Goal: Information Seeking & Learning: Learn about a topic

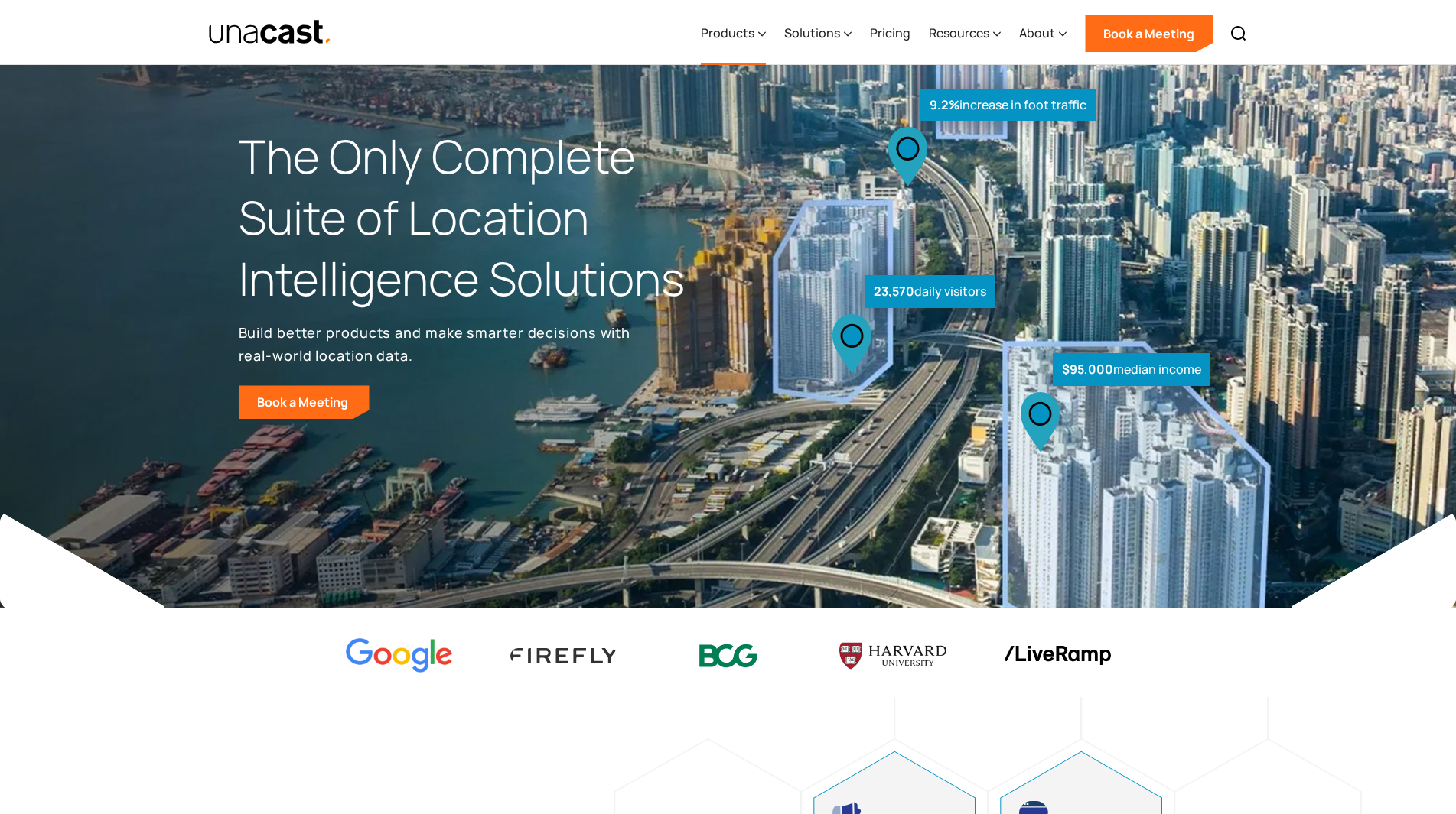
click at [749, 40] on div "Products" at bounding box center [728, 33] width 54 height 18
click at [760, 29] on icon at bounding box center [761, 34] width 8 height 16
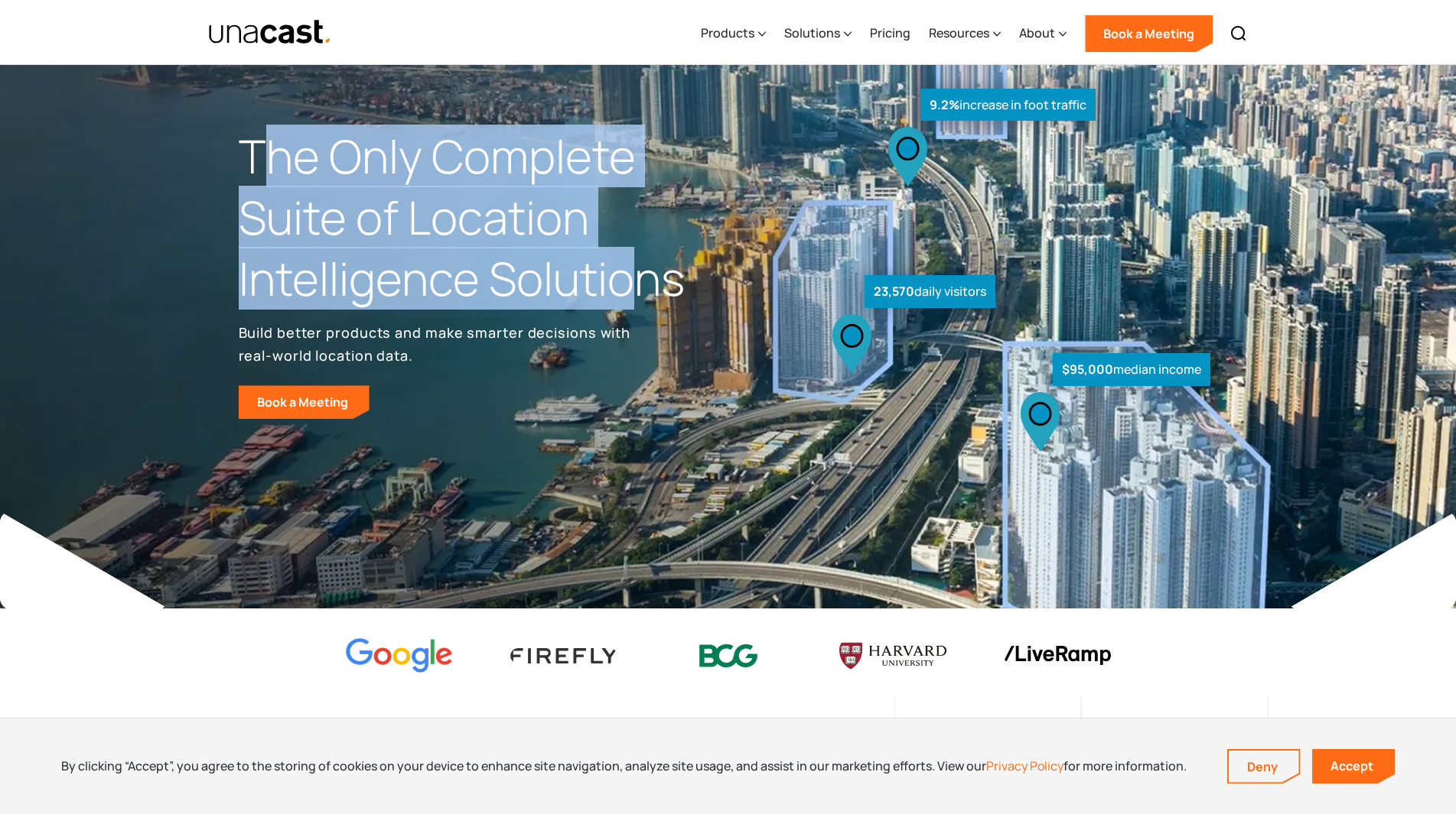
drag, startPoint x: 266, startPoint y: 179, endPoint x: 652, endPoint y: 311, distance: 407.9
click at [652, 311] on div "The Only Complete Suite of Location Intelligence Solutions Build better product…" at bounding box center [484, 272] width 490 height 293
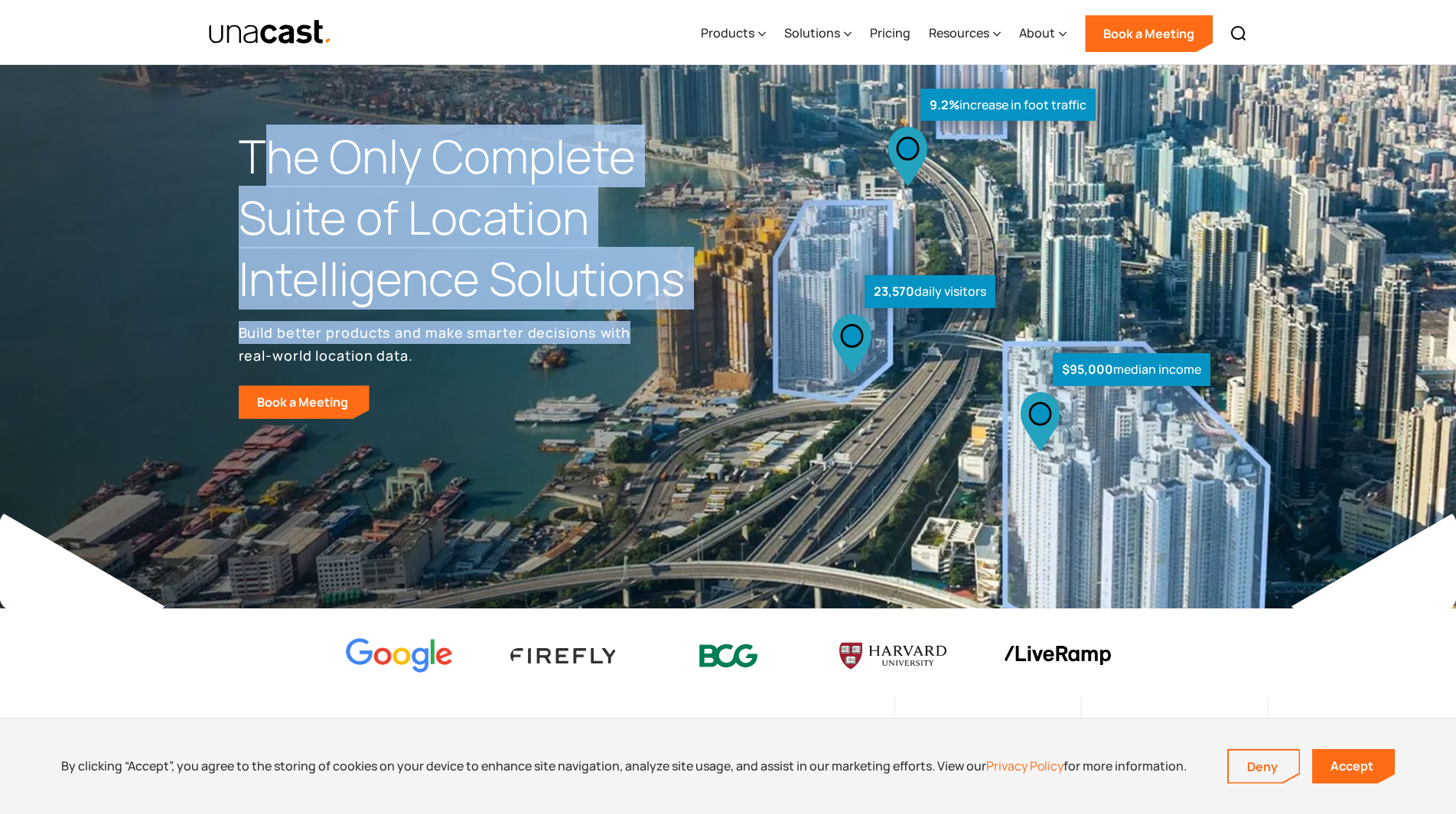
click at [652, 311] on div "The Only Complete Suite of Location Intelligence Solutions Build better product…" at bounding box center [484, 272] width 490 height 293
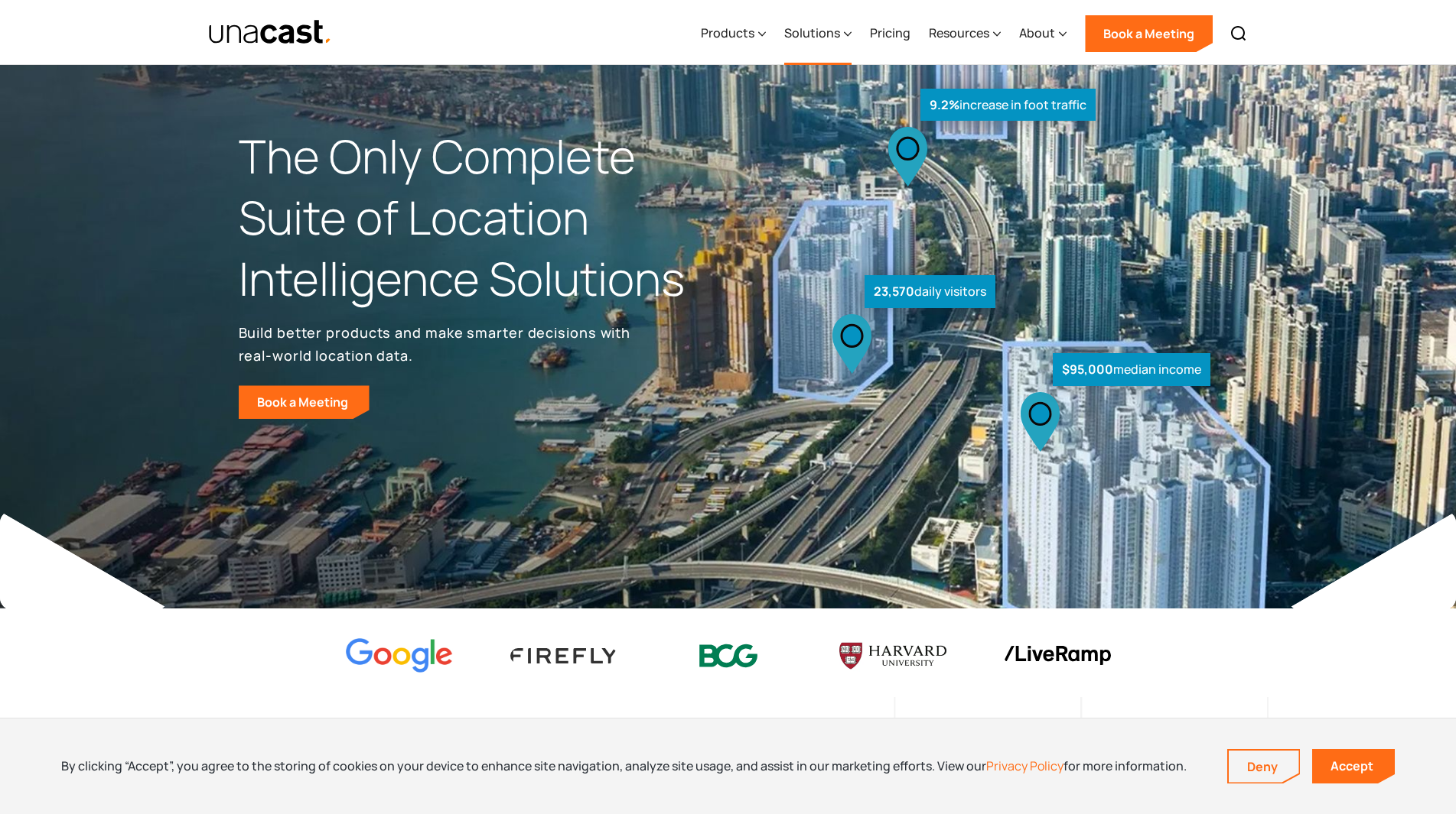
click at [837, 34] on div "Solutions" at bounding box center [812, 33] width 56 height 18
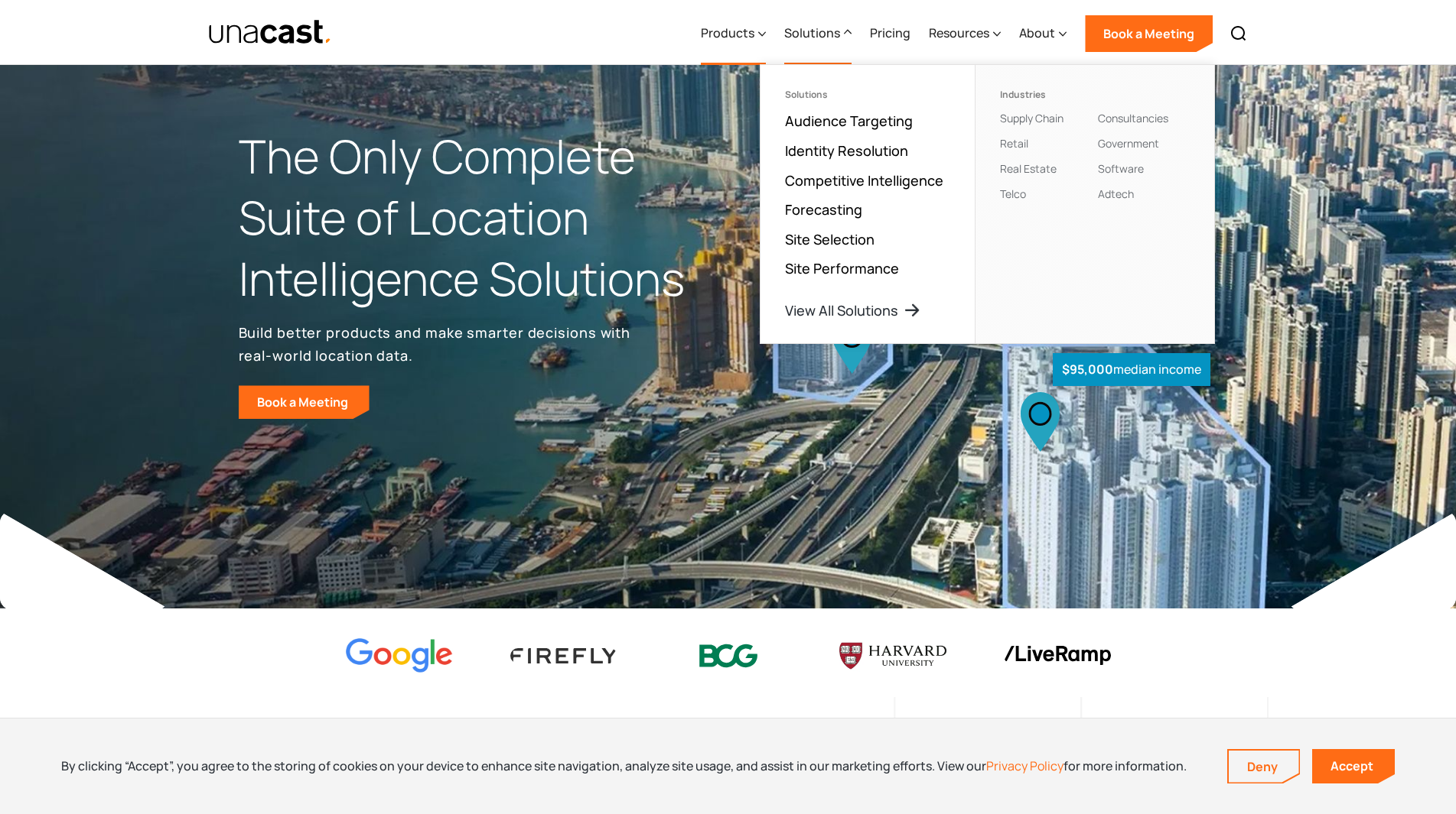
click at [754, 27] on div "Products" at bounding box center [728, 33] width 54 height 18
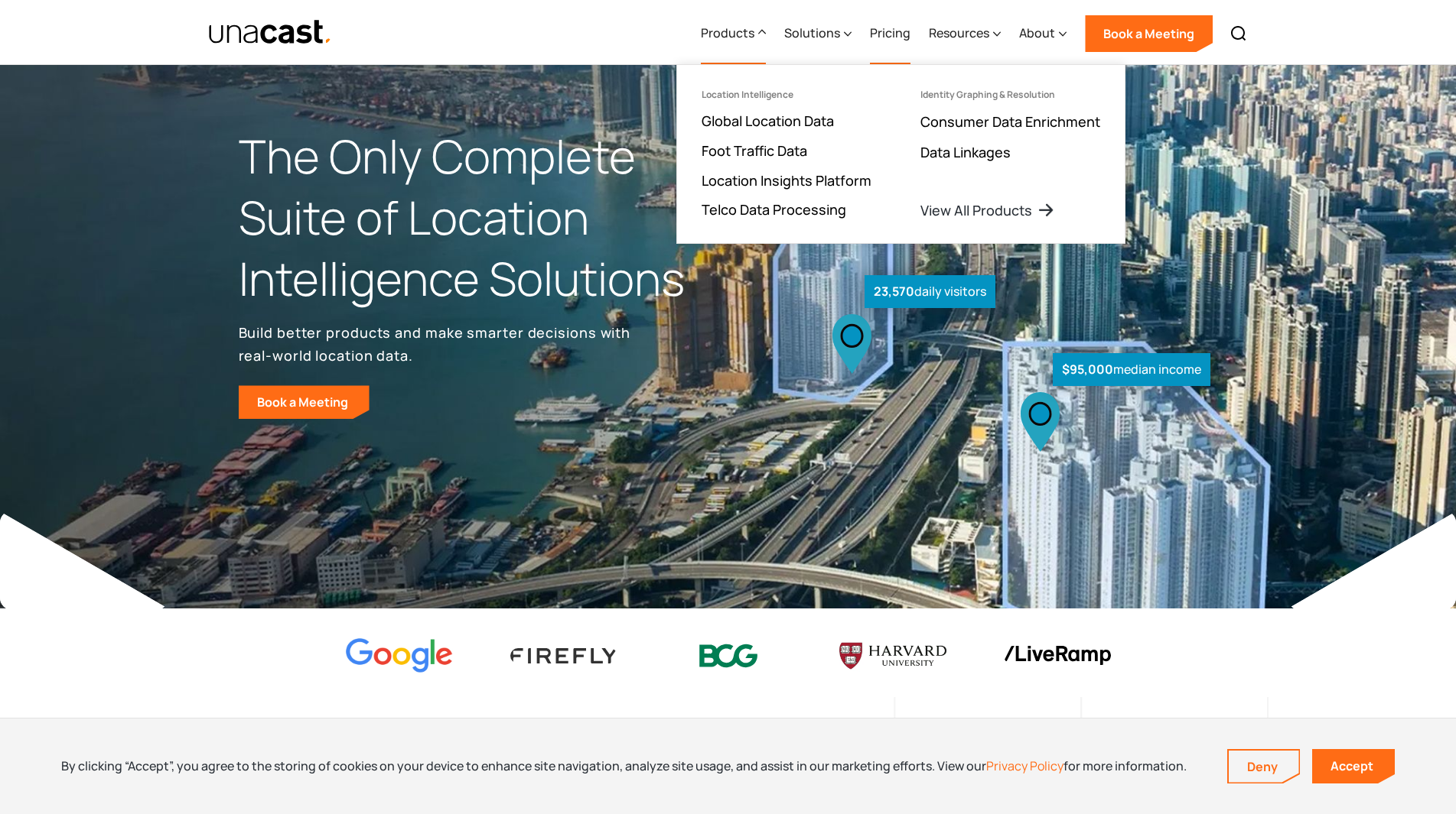
click at [887, 34] on link "Pricing" at bounding box center [890, 34] width 40 height 63
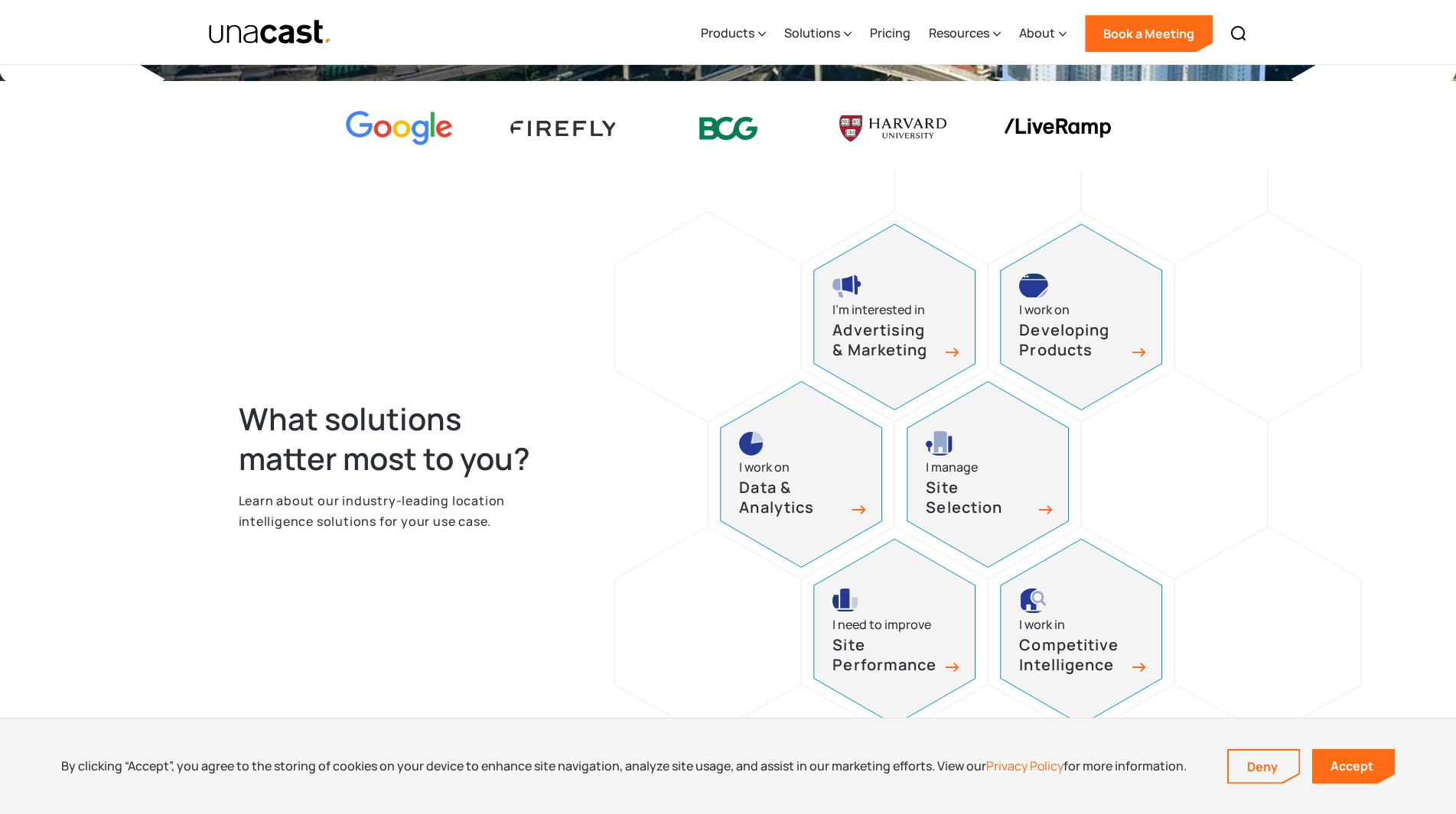
scroll to position [580, 0]
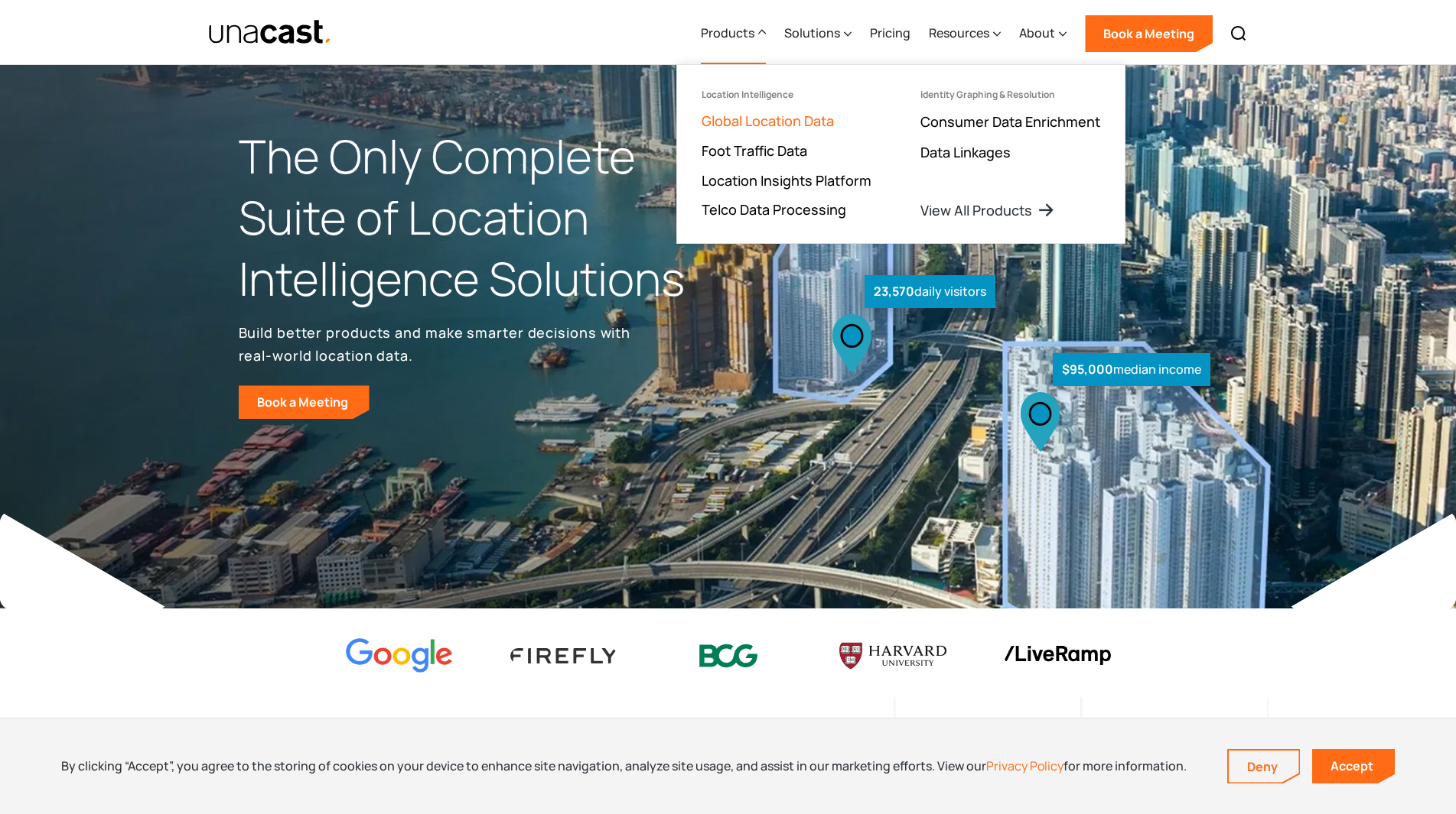
click at [803, 119] on link "Global Location Data" at bounding box center [767, 121] width 132 height 18
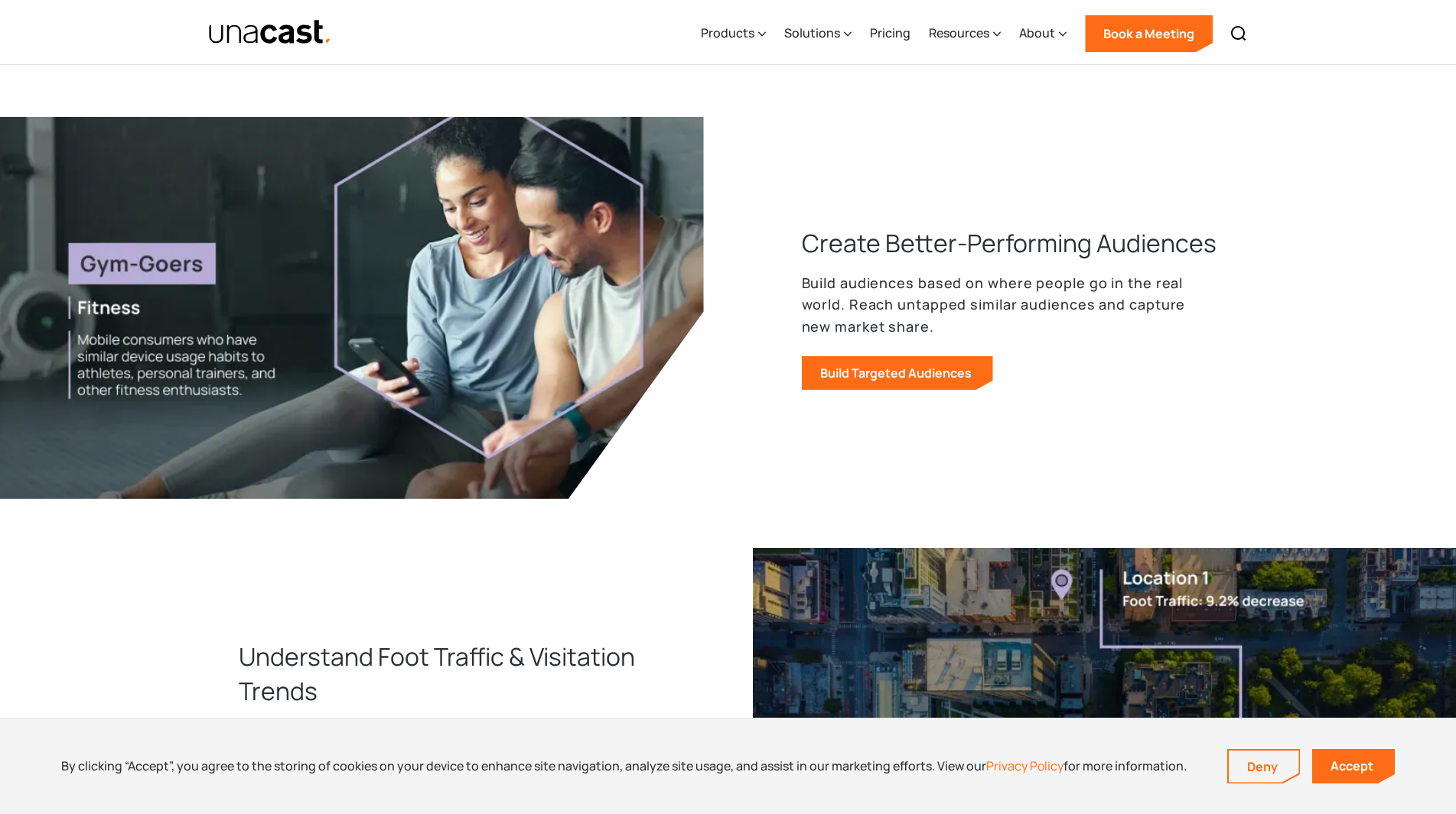
scroll to position [569, 0]
